Goal: Information Seeking & Learning: Learn about a topic

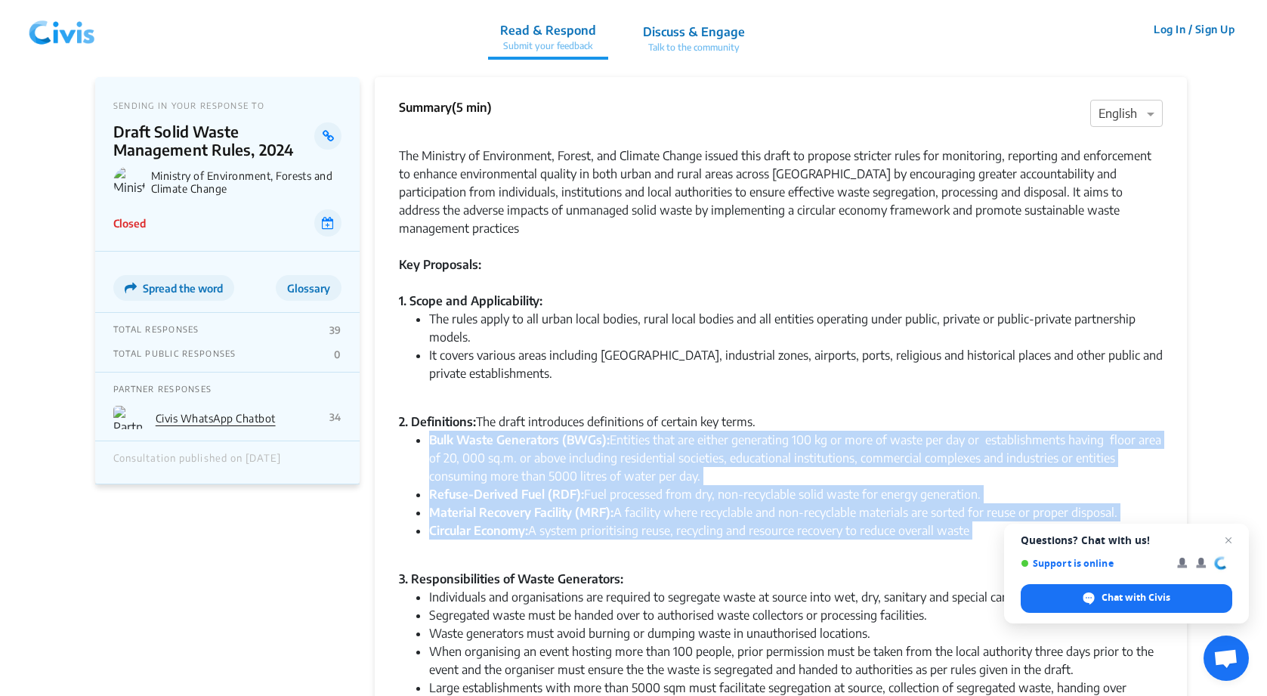
drag, startPoint x: 431, startPoint y: 421, endPoint x: 529, endPoint y: 523, distance: 142.6
click at [529, 523] on ul "Bulk Waste Generators (BWGs): Entities that are either generating 100 kg or mor…" at bounding box center [781, 494] width 764 height 127
copy ul "Bulk Waste Generators (BWGs): Entities that are either generating 100 kg or mor…"
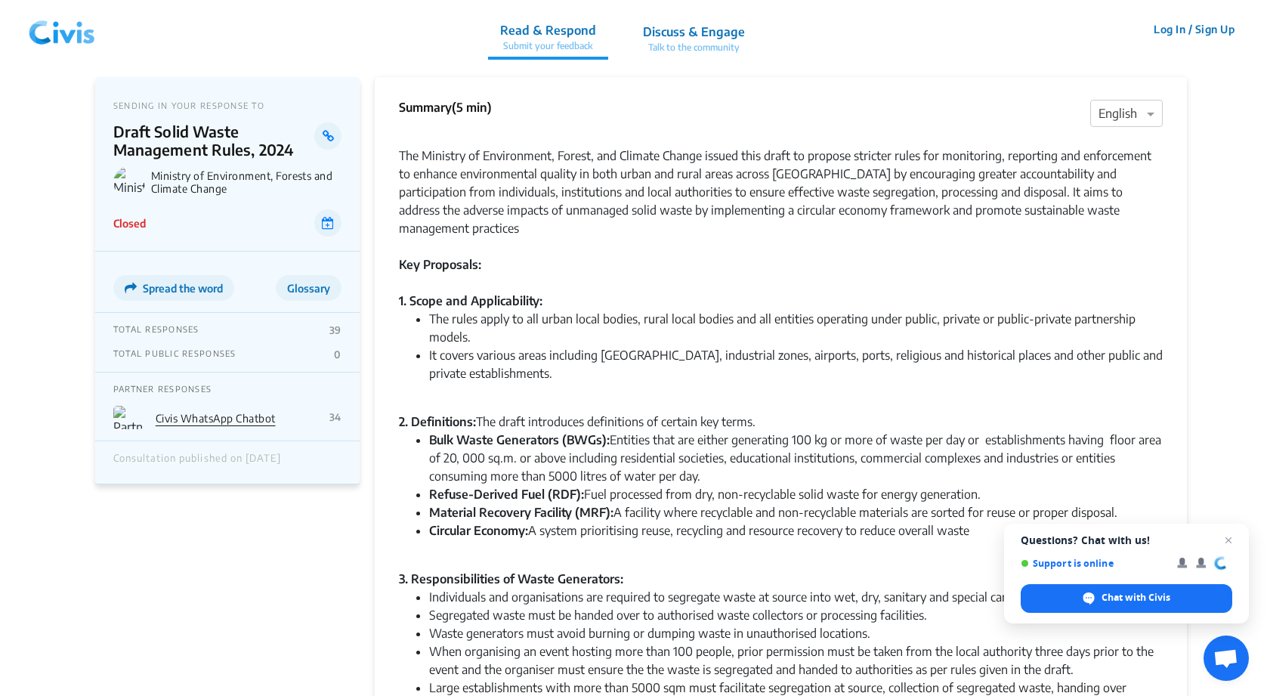
click at [444, 412] on div "2. Definitions: The draft introduces definitions of certain key terms." at bounding box center [781, 421] width 764 height 18
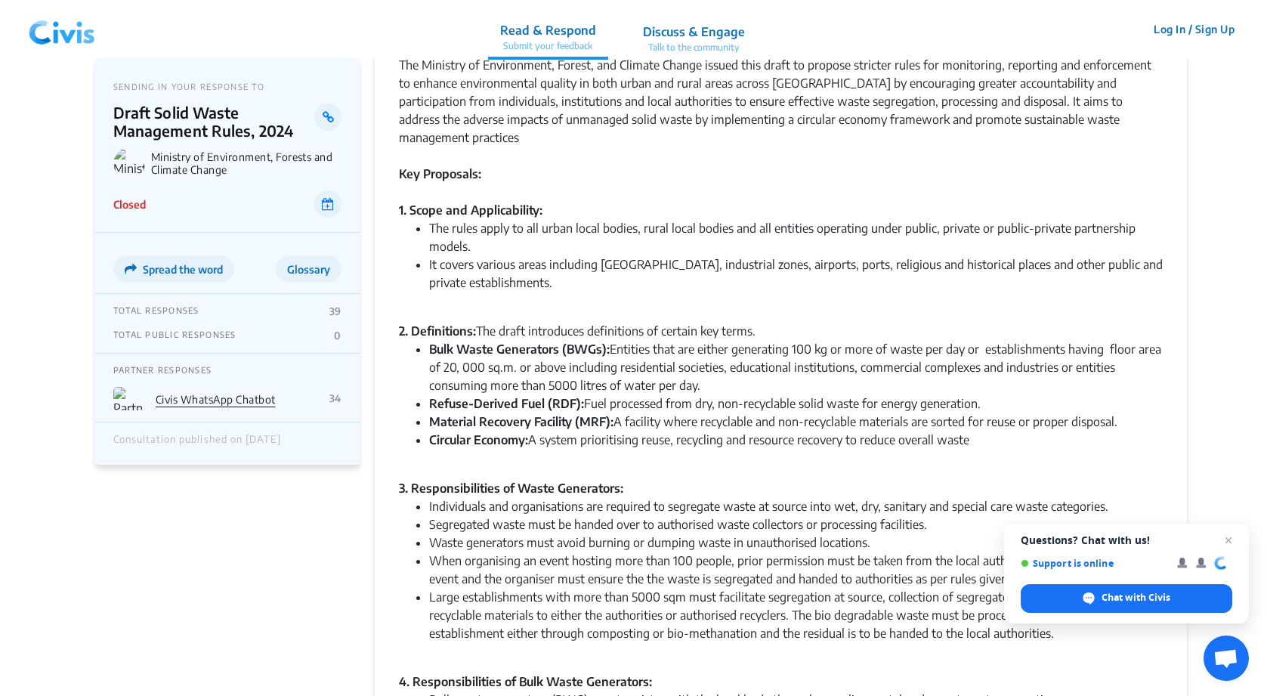
scroll to position [131, 0]
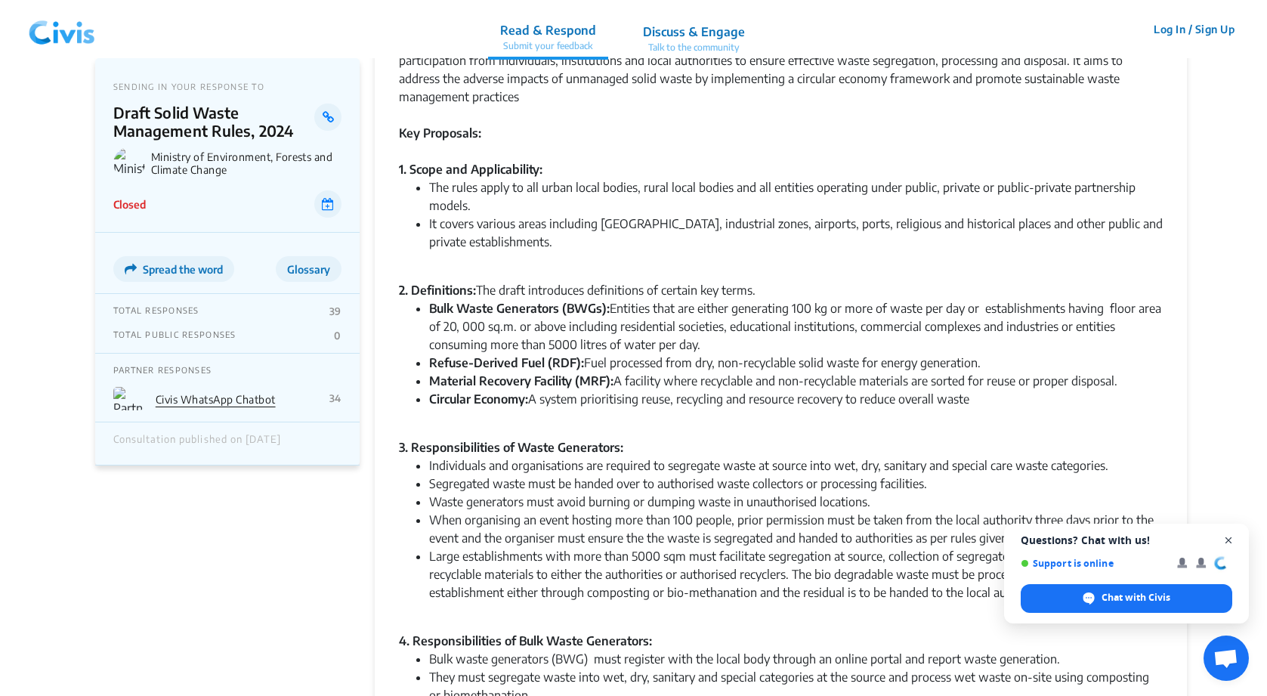
click at [1236, 539] on span "Close chat" at bounding box center [1228, 540] width 19 height 19
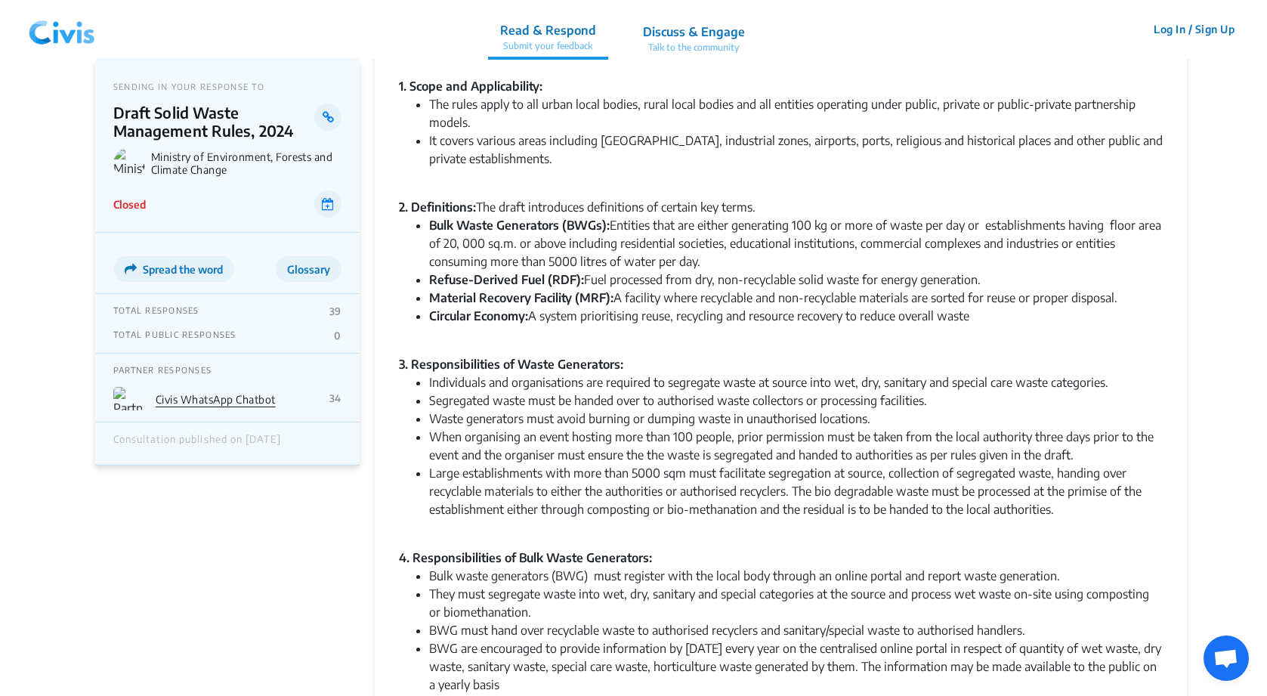
scroll to position [215, 0]
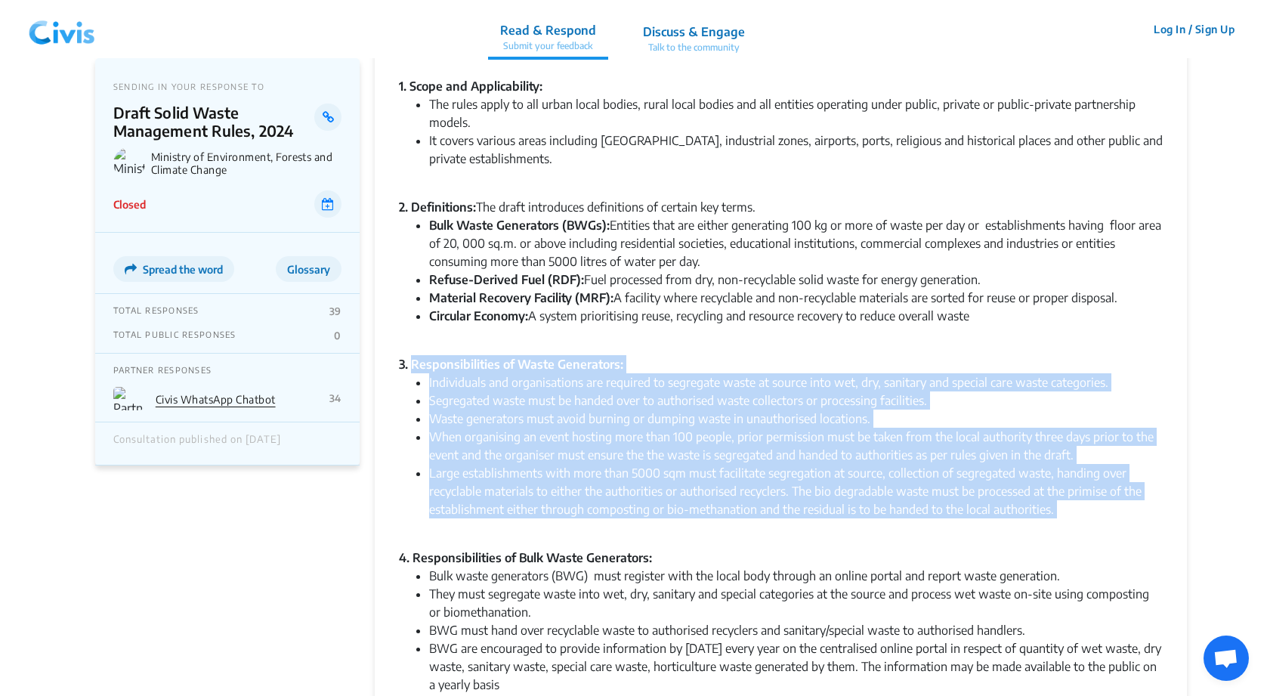
drag, startPoint x: 410, startPoint y: 344, endPoint x: 798, endPoint y: 512, distance: 422.9
copy div "Responsibilities of Waste Generators: Individuals and organisations are require…"
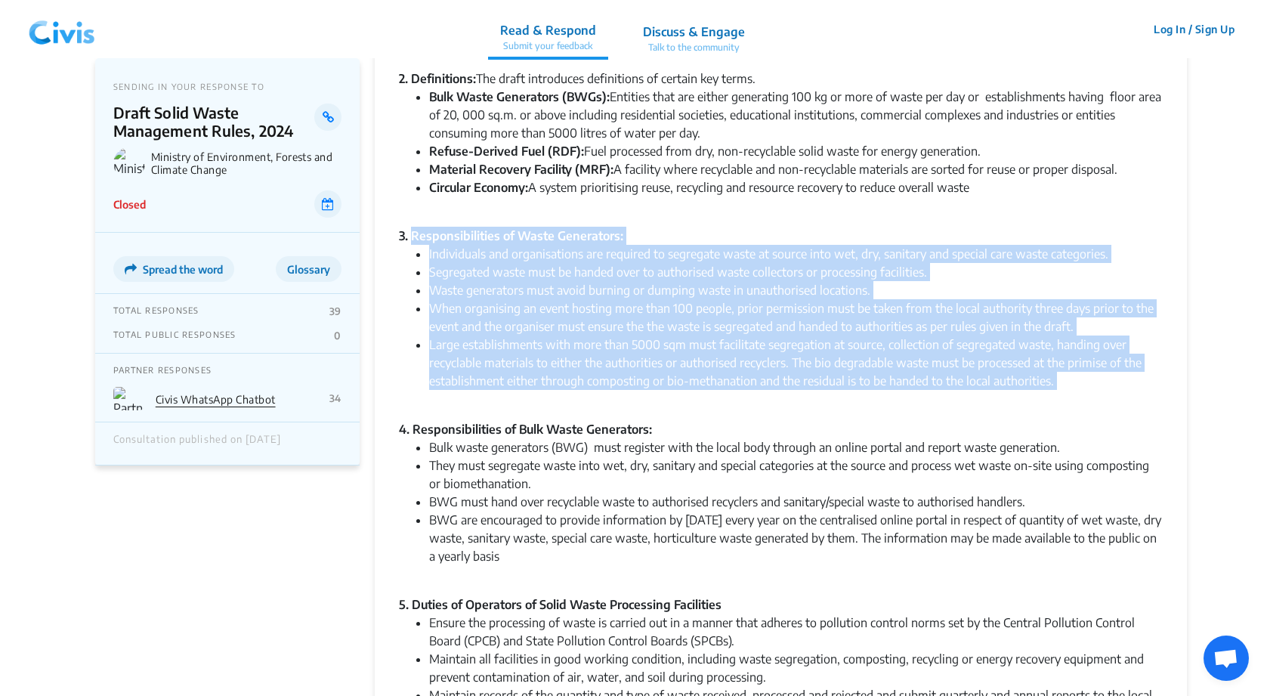
scroll to position [357, 0]
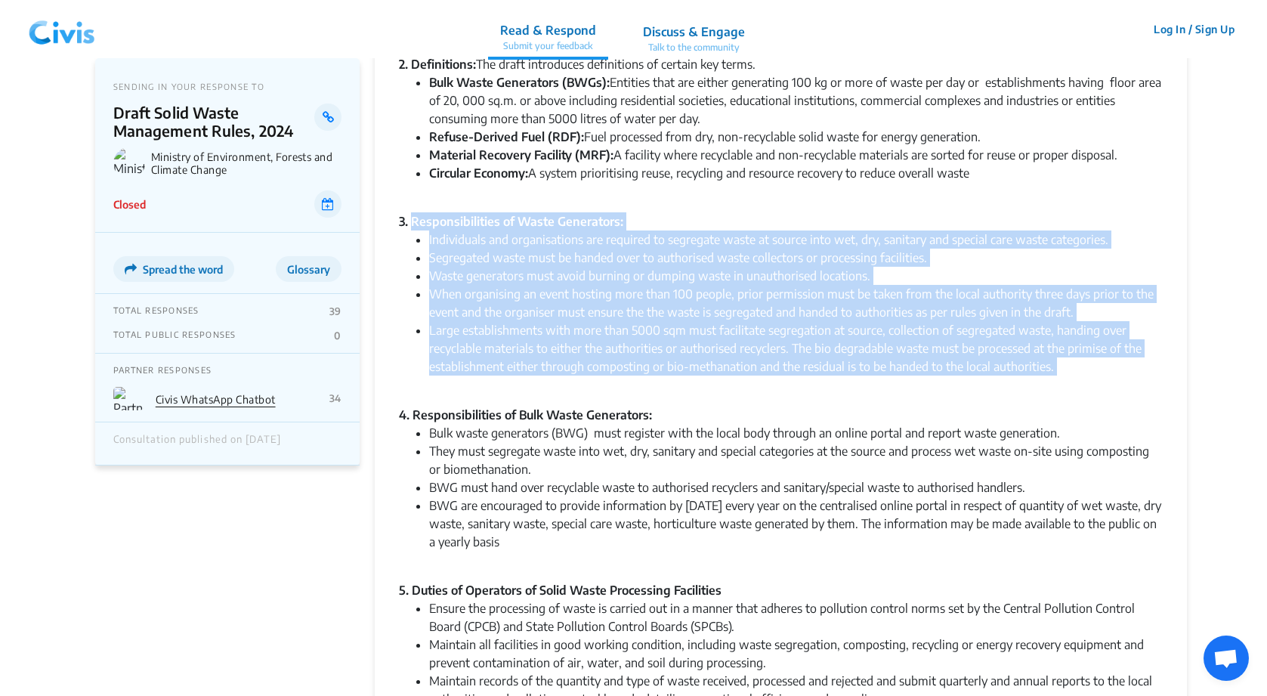
drag, startPoint x: 526, startPoint y: 526, endPoint x: 397, endPoint y: 393, distance: 184.8
copy div "4. Responsibilities of Bulk Waste Generators: Bulk waste generators (BWG) must …"
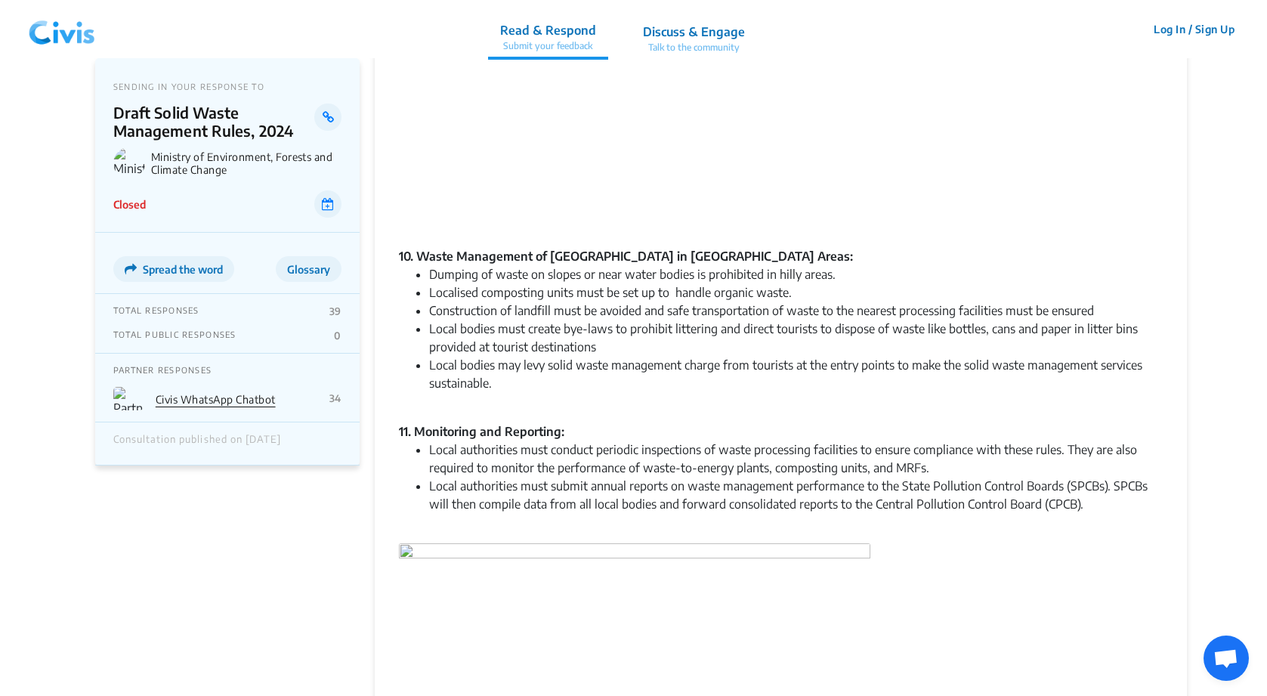
scroll to position [1573, 0]
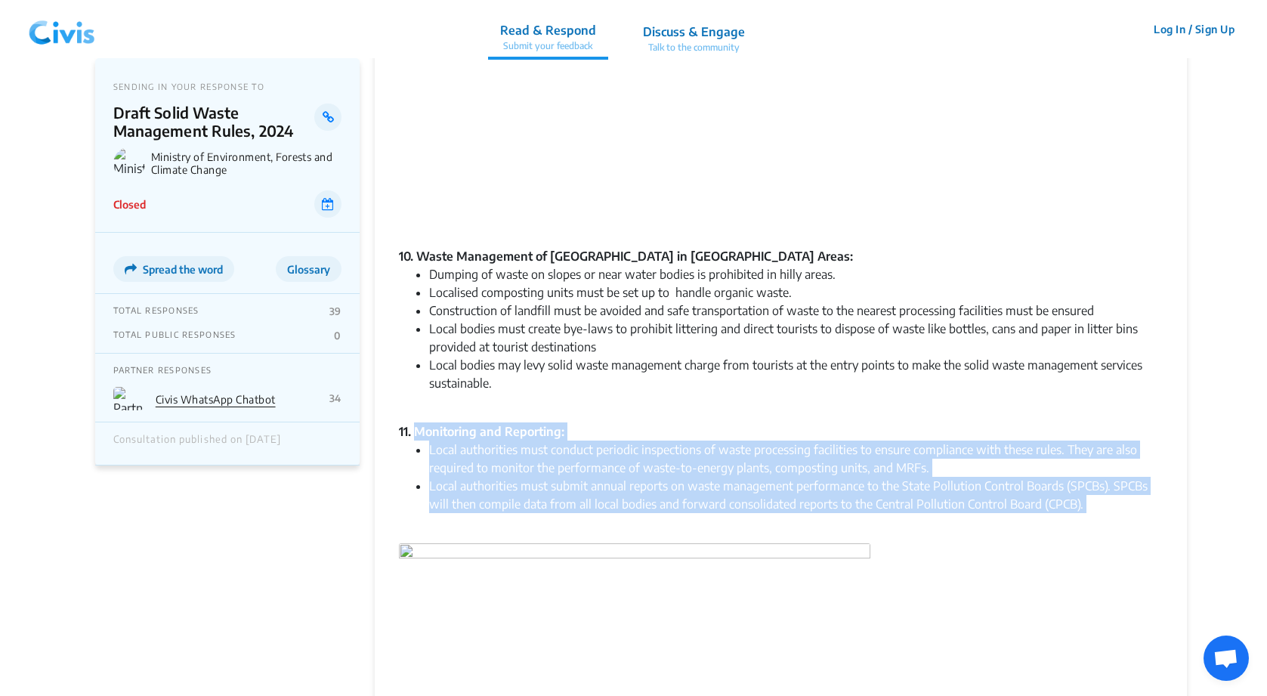
drag, startPoint x: 415, startPoint y: 406, endPoint x: 746, endPoint y: 493, distance: 341.3
copy div "Monitoring and Reporting: Local authorities must conduct periodic inspections o…"
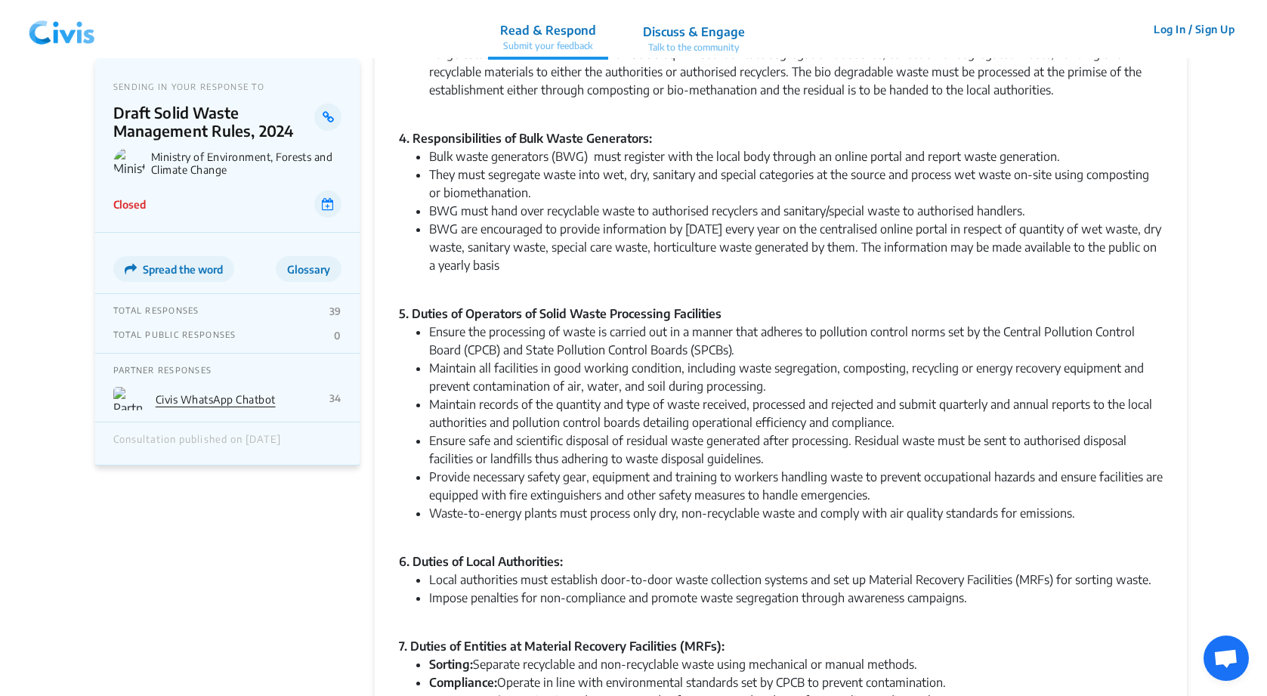
scroll to position [848, 0]
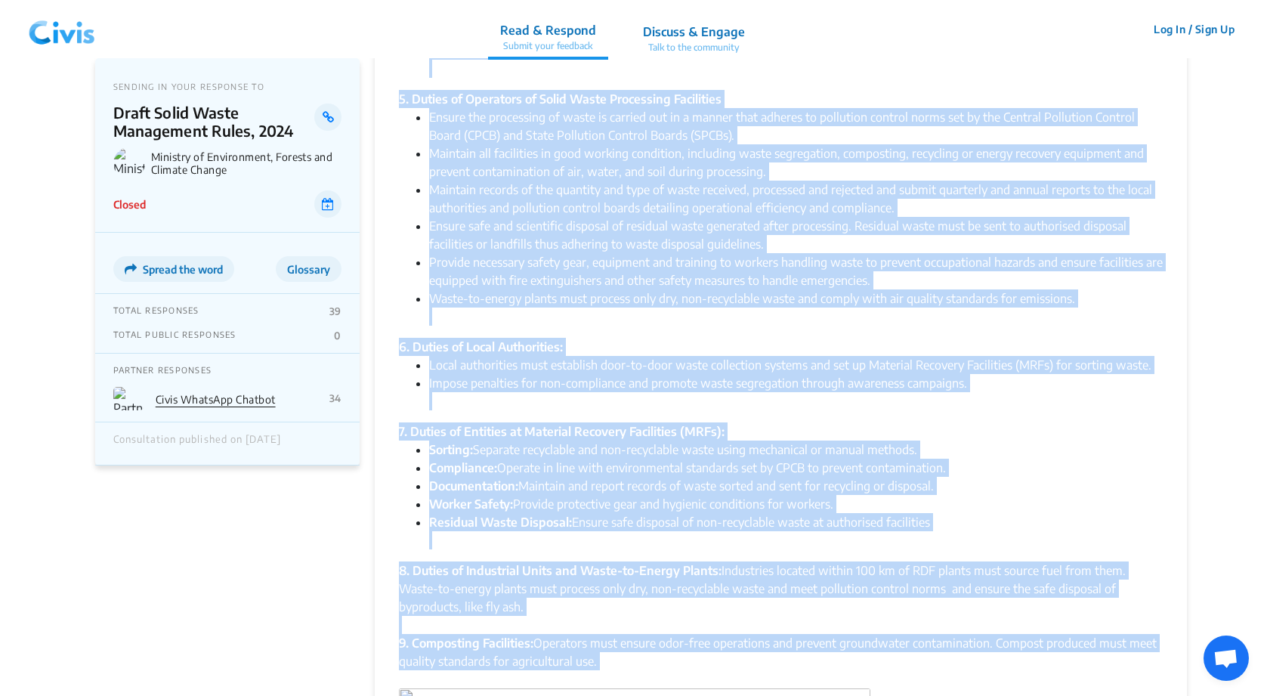
drag, startPoint x: 412, startPoint y: 371, endPoint x: 586, endPoint y: 659, distance: 336.8
click at [586, 659] on div "The Ministry of Environment, Forest, and Climate Change issued this draft to pr…" at bounding box center [781, 538] width 764 height 2517
copy div "Responsibilities of Bulk Waste Generators: Bulk waste generators (BWG) must reg…"
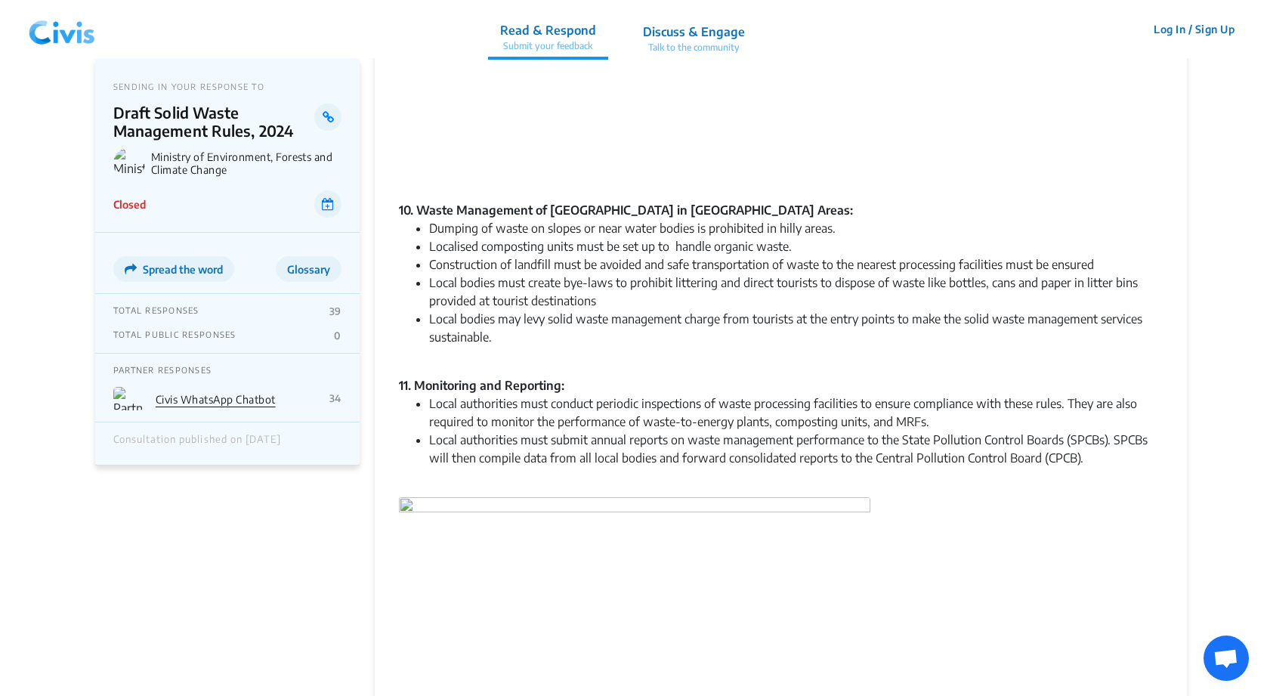
scroll to position [1637, 0]
